Goal: Information Seeking & Learning: Learn about a topic

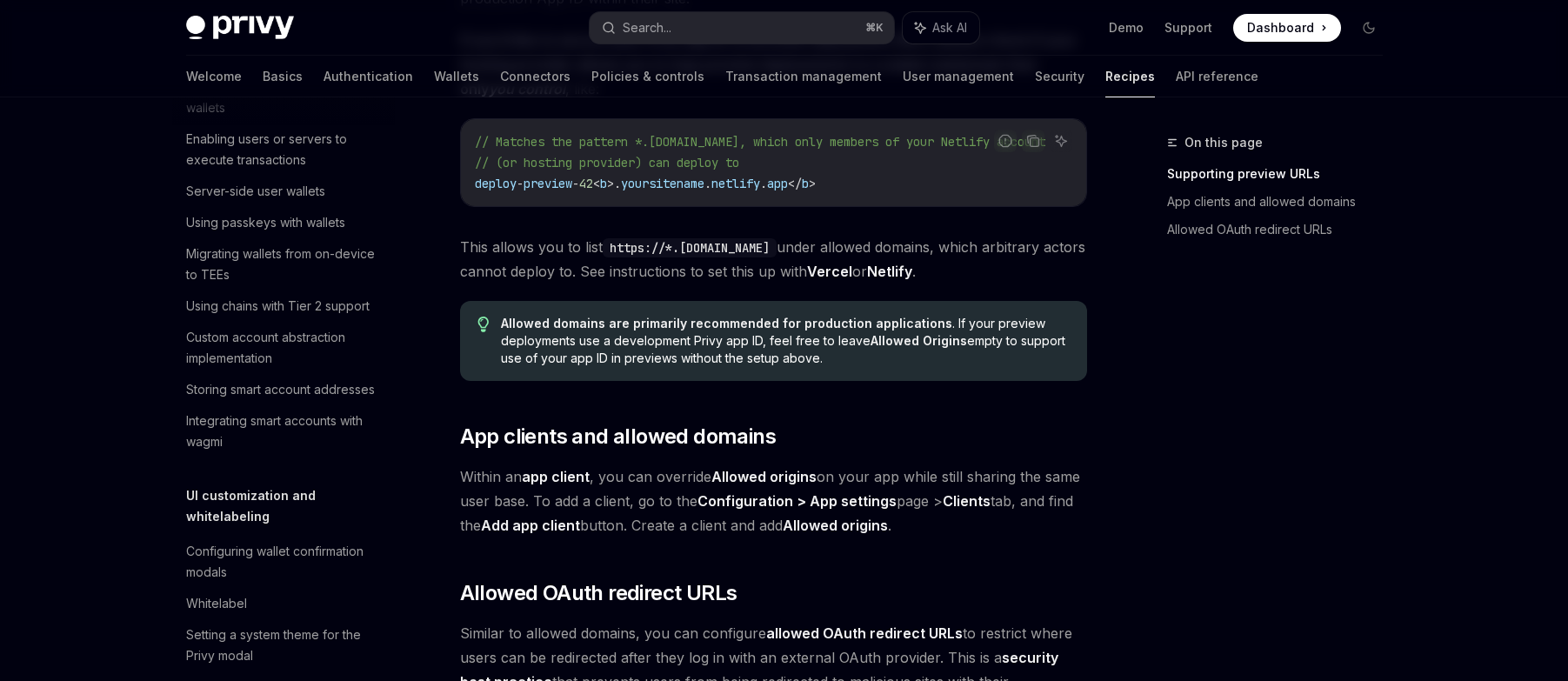
scroll to position [1578, 0]
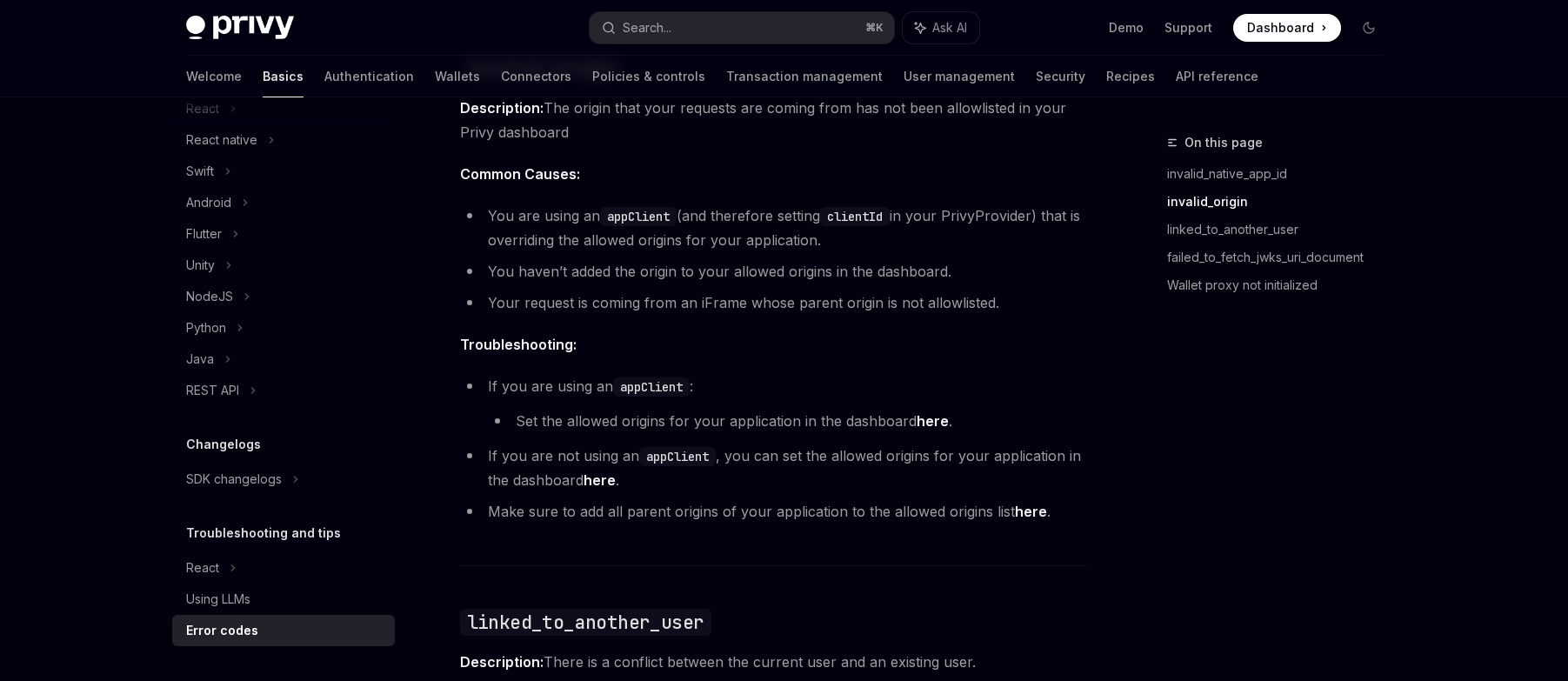
scroll to position [846, 0]
click at [918, 417] on link "here" at bounding box center [932, 419] width 32 height 18
